Goal: Information Seeking & Learning: Learn about a topic

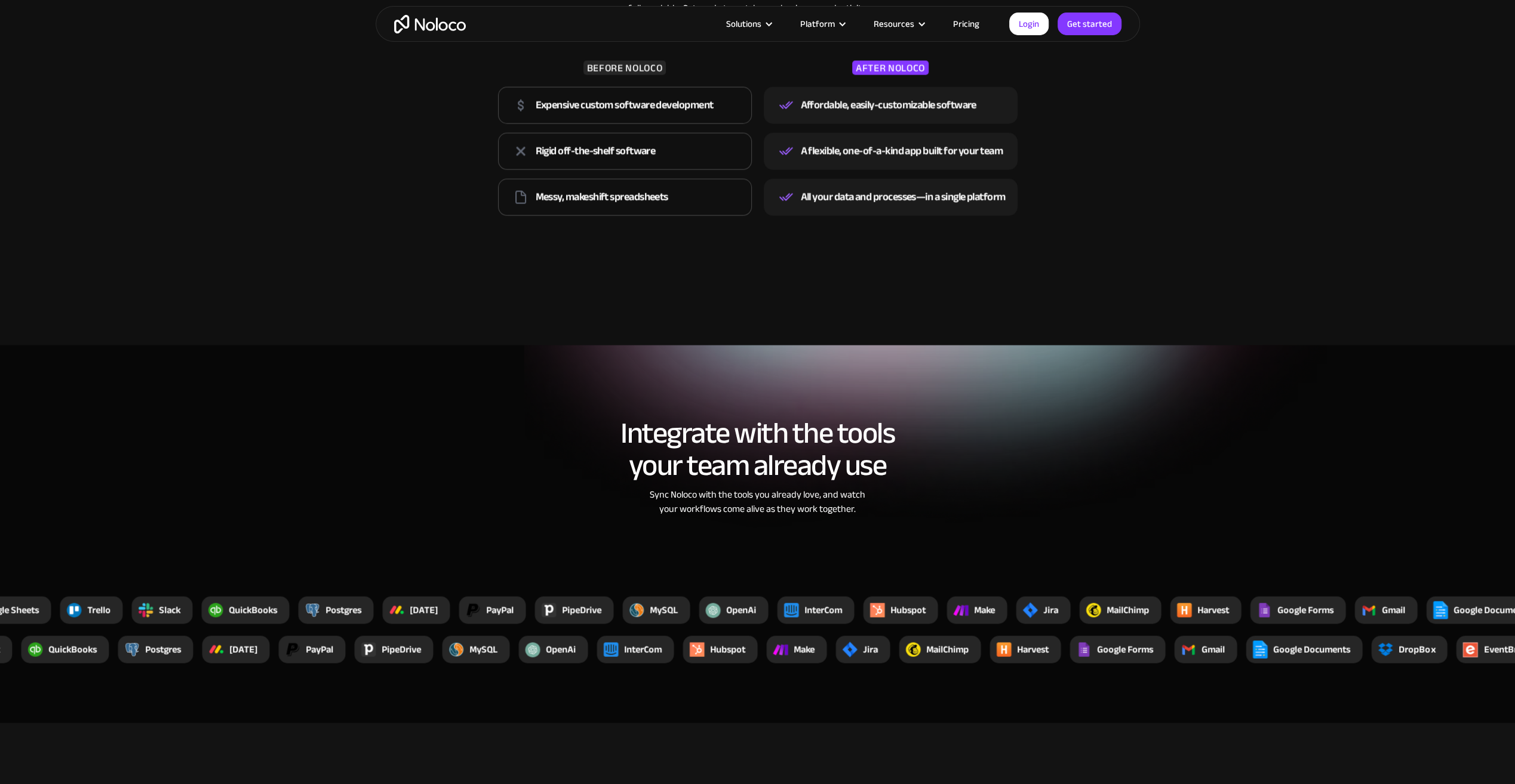
scroll to position [2089, 0]
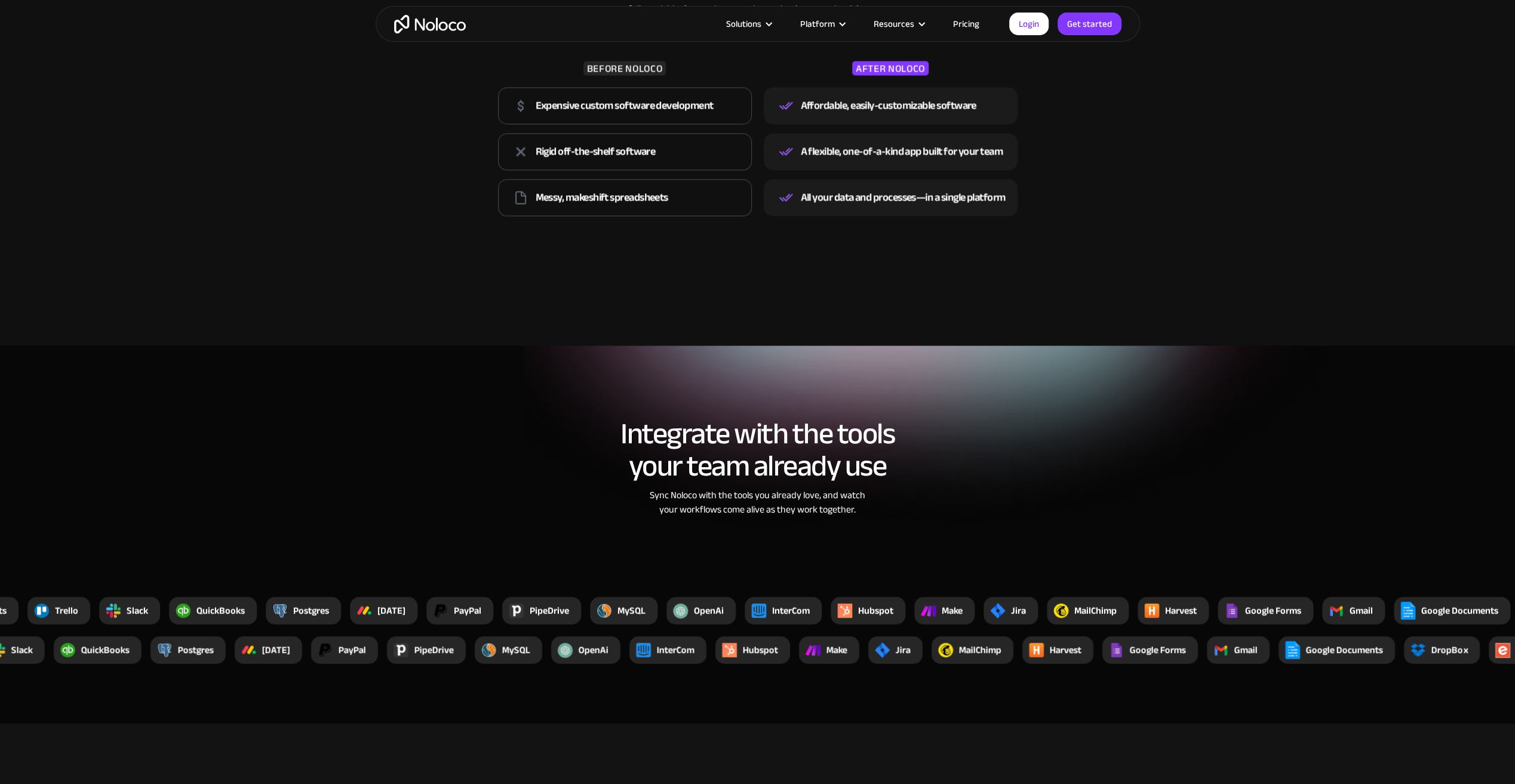
click at [978, 24] on link "Pricing" at bounding box center [966, 24] width 56 height 15
